Goal: Task Accomplishment & Management: Manage account settings

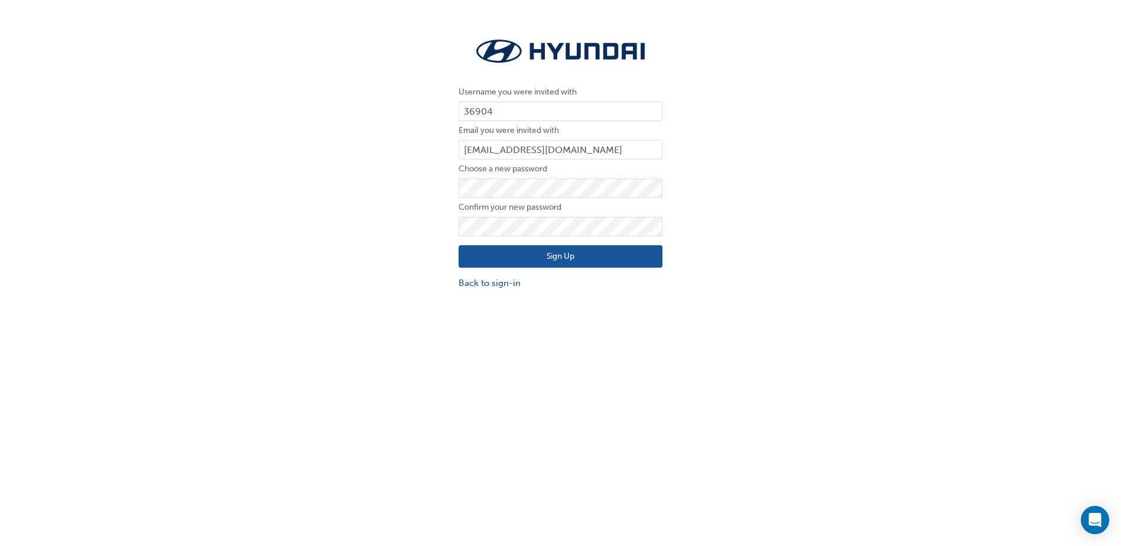
click at [526, 257] on button "Sign Up" at bounding box center [560, 256] width 204 height 22
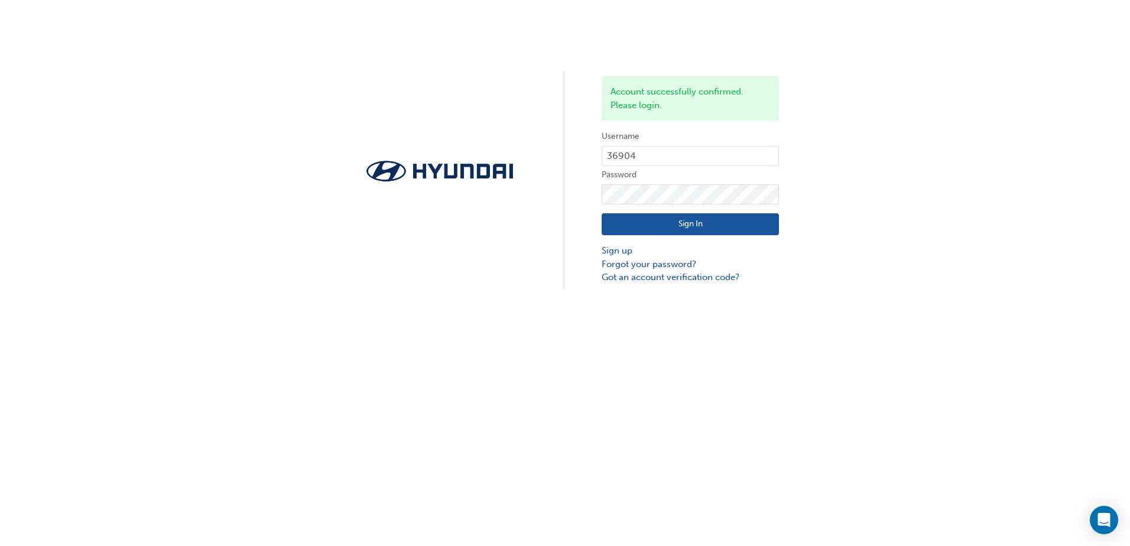
click at [669, 224] on button "Sign In" at bounding box center [689, 224] width 177 height 22
